Goal: Find specific page/section: Find specific page/section

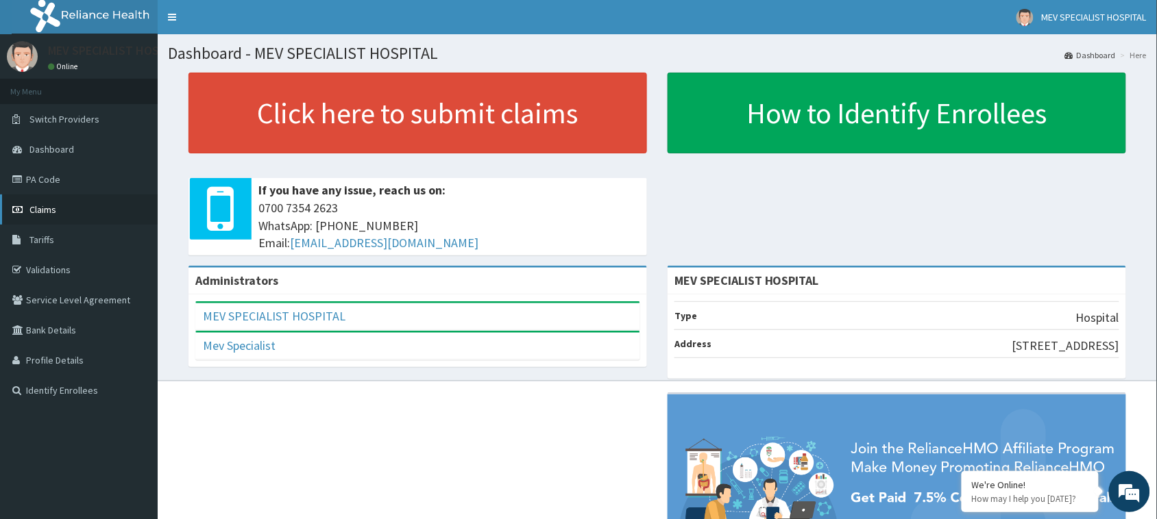
click at [62, 207] on link "Claims" at bounding box center [79, 210] width 158 height 30
click at [38, 180] on link "PA Code" at bounding box center [79, 179] width 158 height 30
